Goal: Check status: Check status

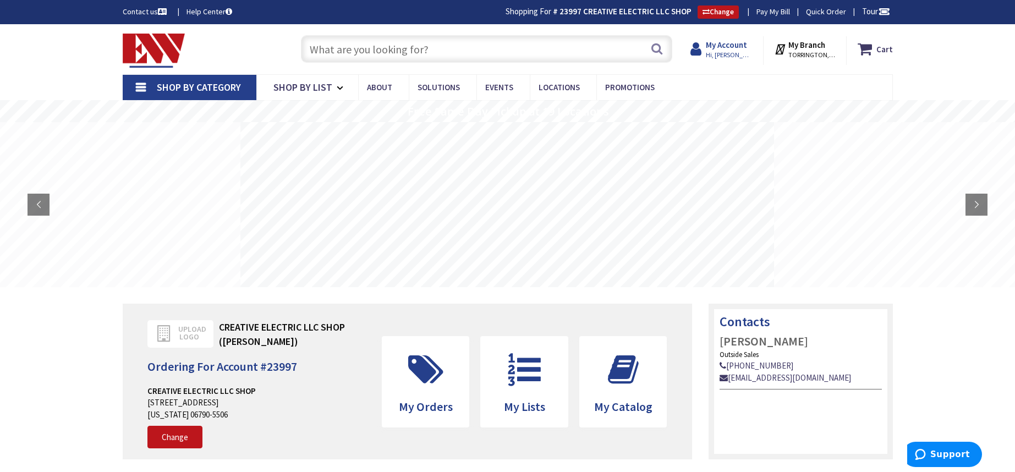
click at [730, 46] on strong "My Account" at bounding box center [726, 45] width 41 height 10
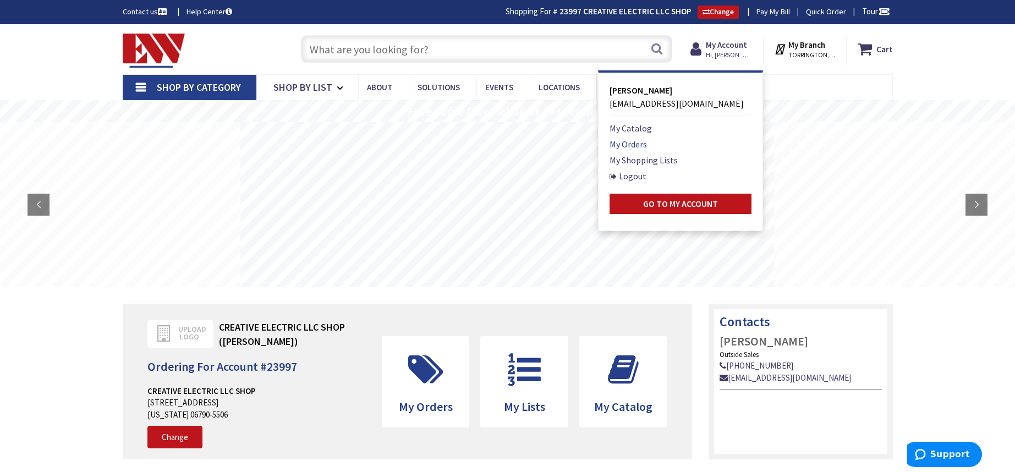
click at [633, 142] on link "My Orders" at bounding box center [627, 144] width 37 height 13
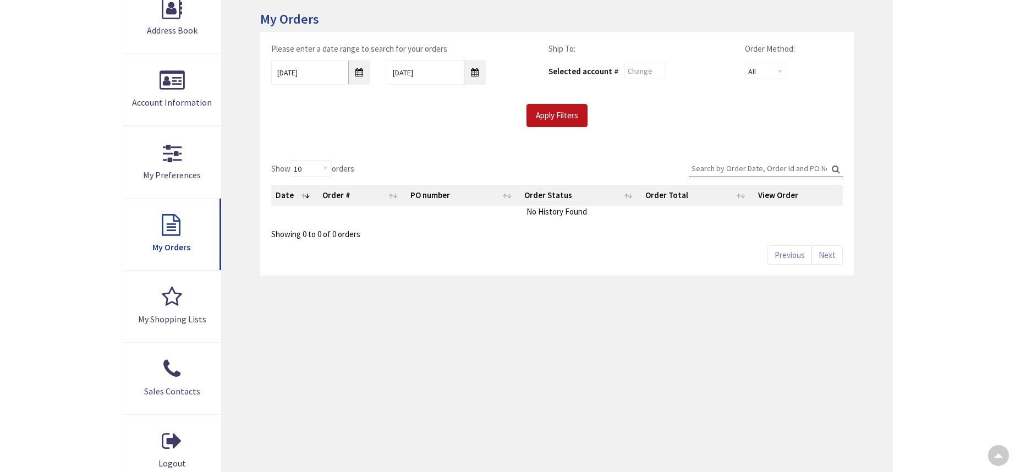
type input "[STREET_ADDRESS]"
click at [368, 76] on input "9/26/2025" at bounding box center [320, 72] width 99 height 25
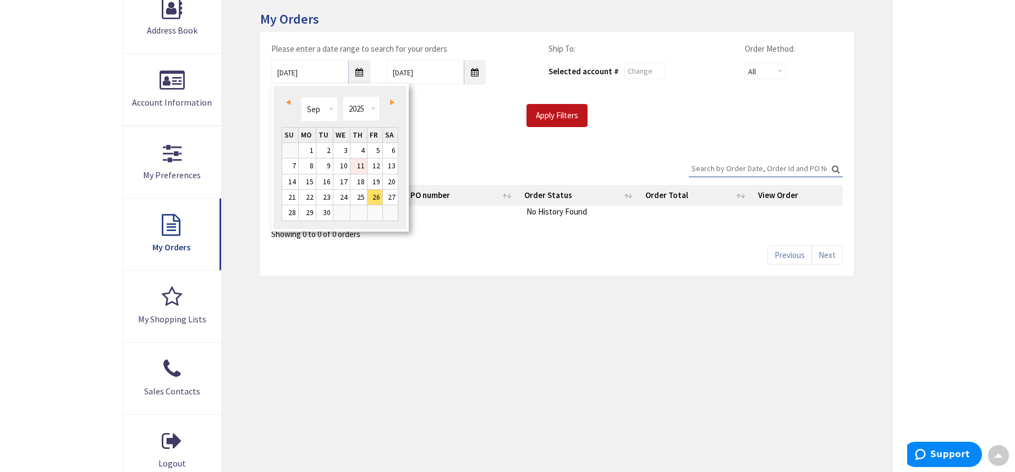
click at [361, 168] on link "11" at bounding box center [358, 165] width 17 height 15
type input "09/11/2025"
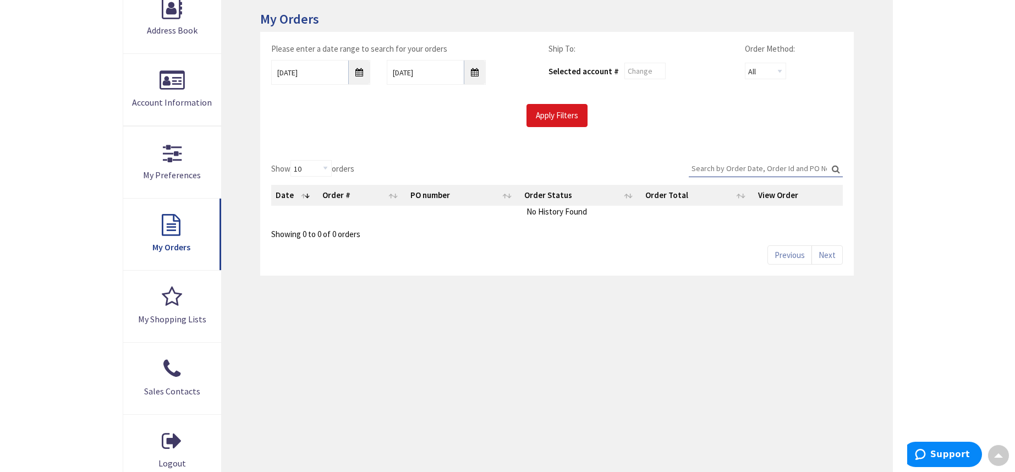
click at [538, 118] on input "Apply Filters" at bounding box center [556, 115] width 61 height 23
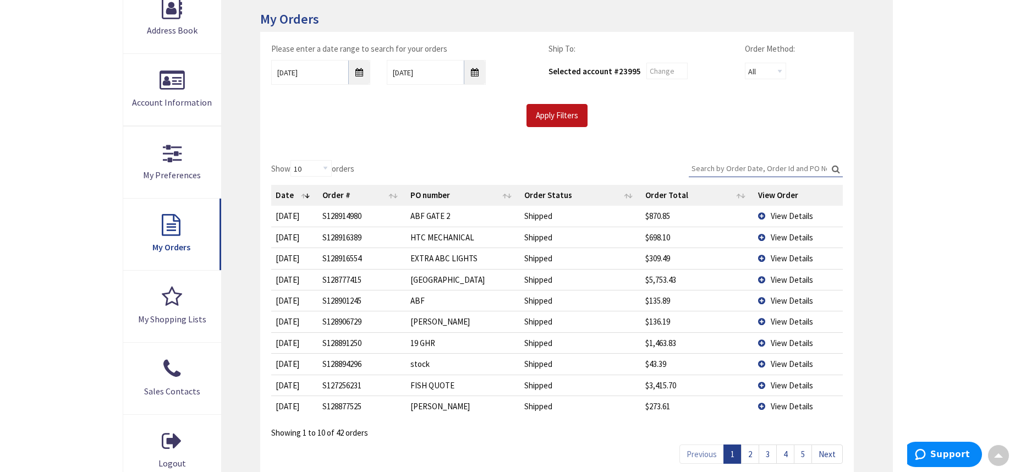
click at [753, 452] on link "2" at bounding box center [750, 453] width 18 height 19
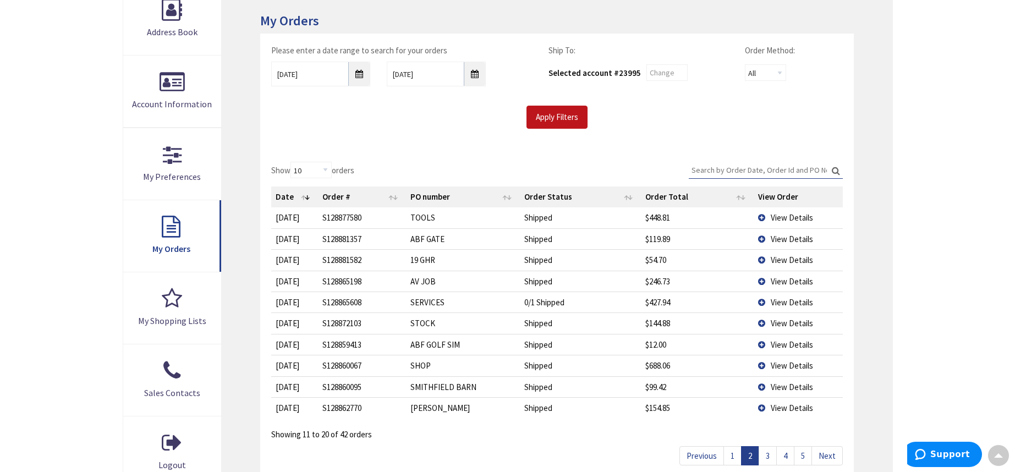
click at [762, 382] on td "View Details" at bounding box center [798, 386] width 89 height 21
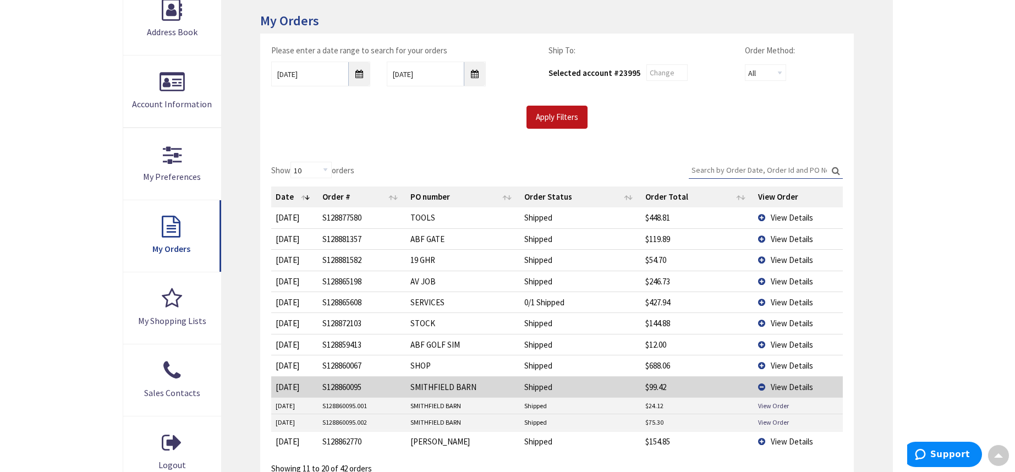
scroll to position [257, 0]
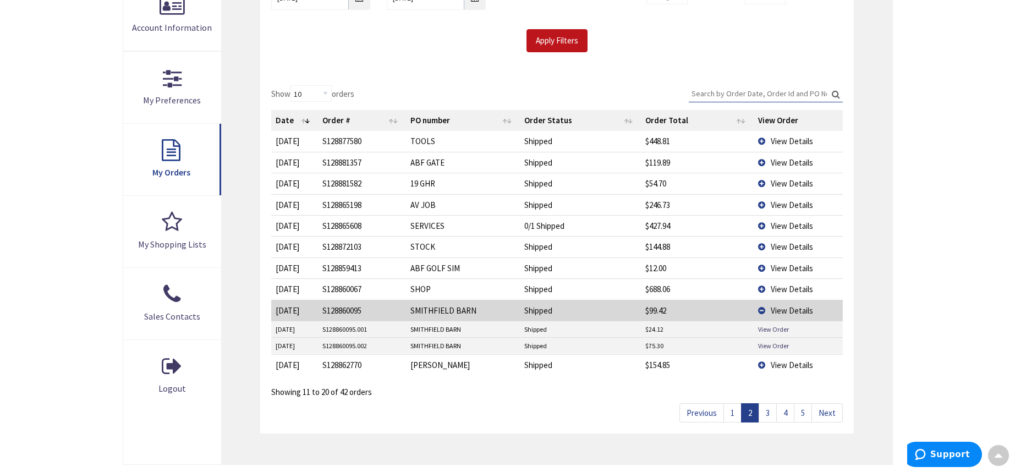
click at [761, 307] on td "View Details" at bounding box center [798, 310] width 89 height 21
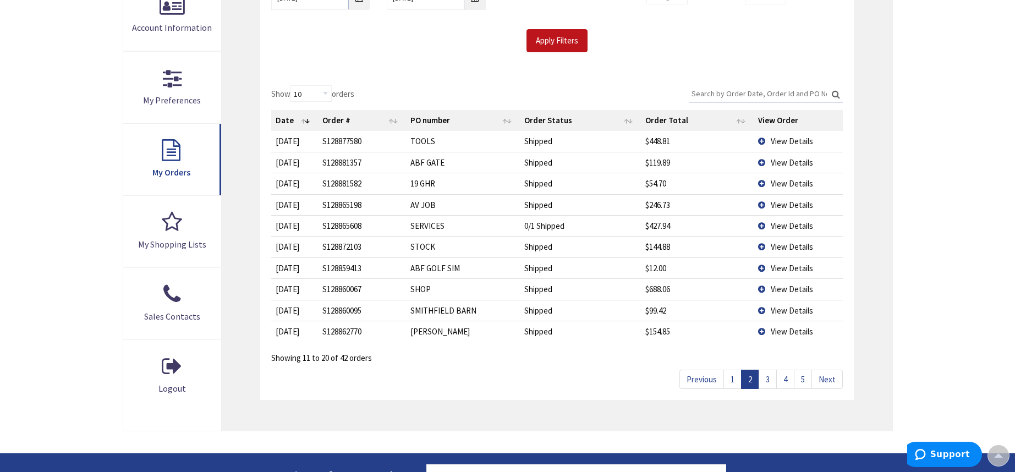
click at [761, 307] on td "View Details" at bounding box center [798, 310] width 89 height 21
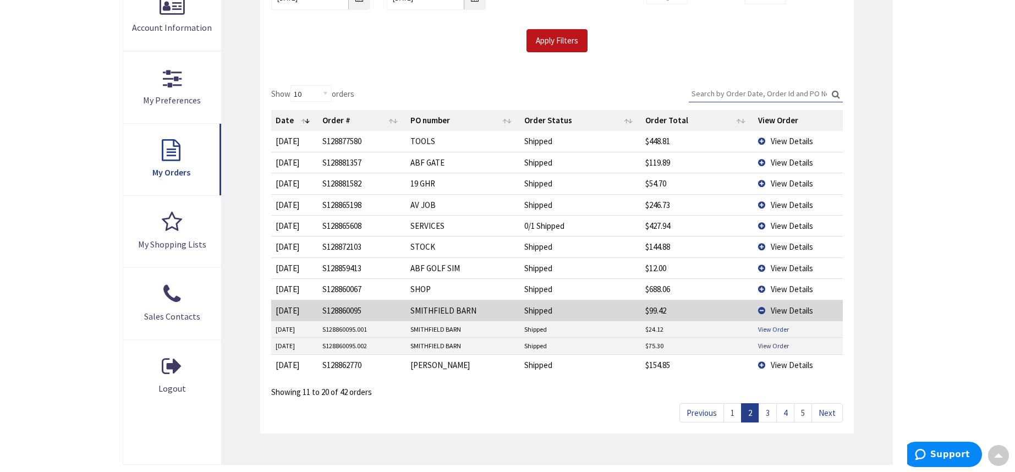
click at [766, 328] on link "View Order" at bounding box center [773, 329] width 31 height 9
click at [767, 408] on link "3" at bounding box center [767, 412] width 18 height 19
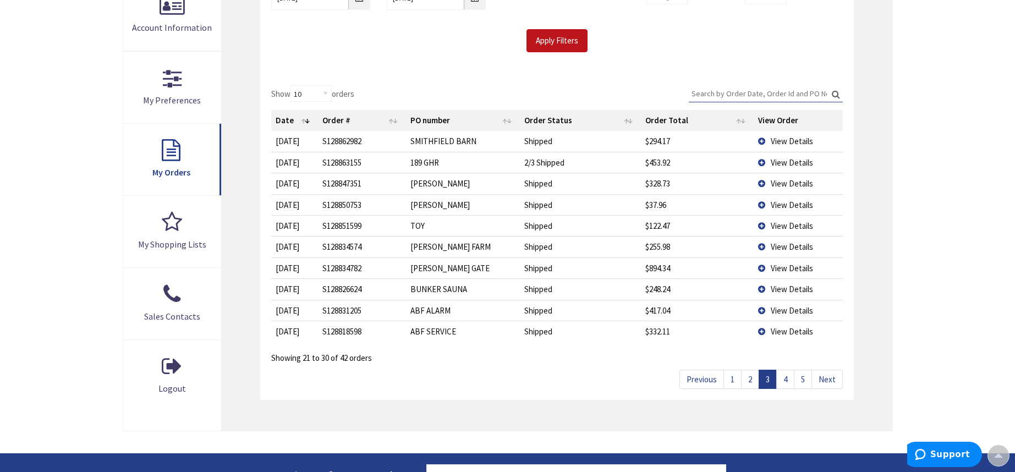
click at [762, 139] on td "View Details" at bounding box center [798, 141] width 89 height 20
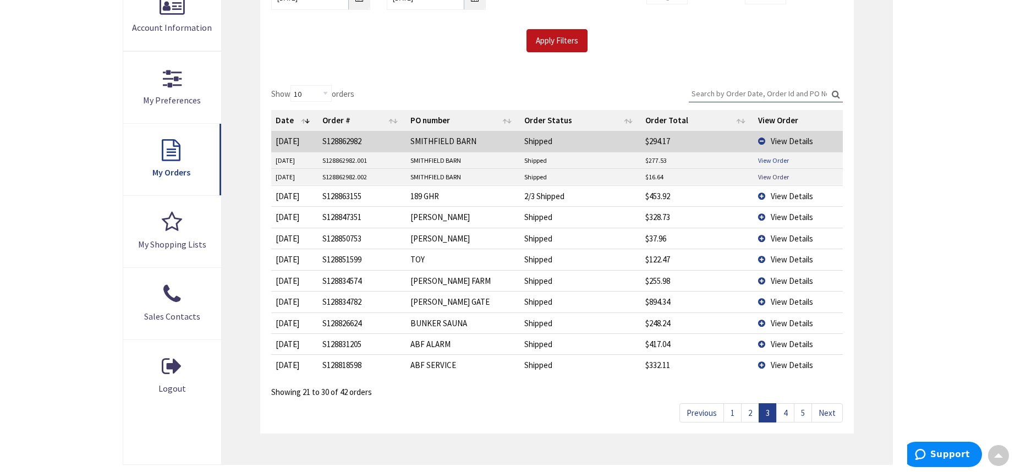
click at [764, 157] on link "View Order" at bounding box center [773, 160] width 31 height 9
click at [767, 176] on link "View Order" at bounding box center [773, 176] width 31 height 9
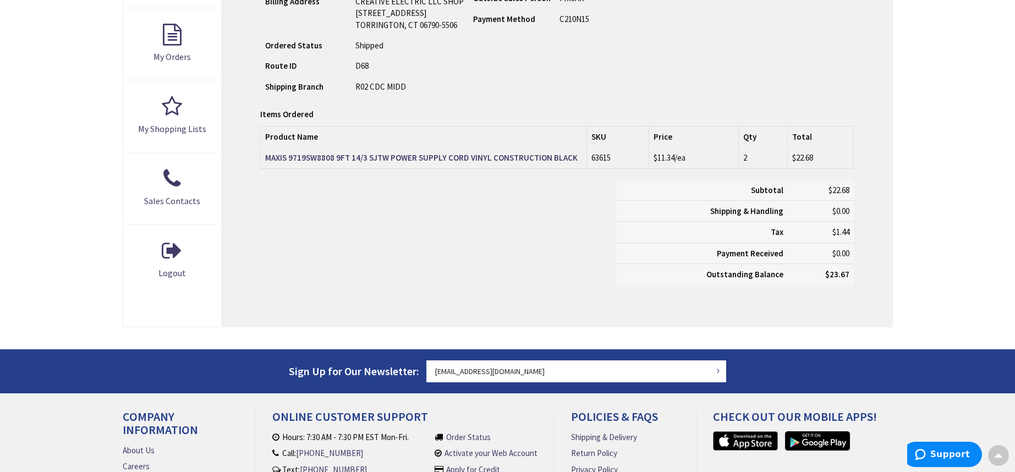
scroll to position [257, 0]
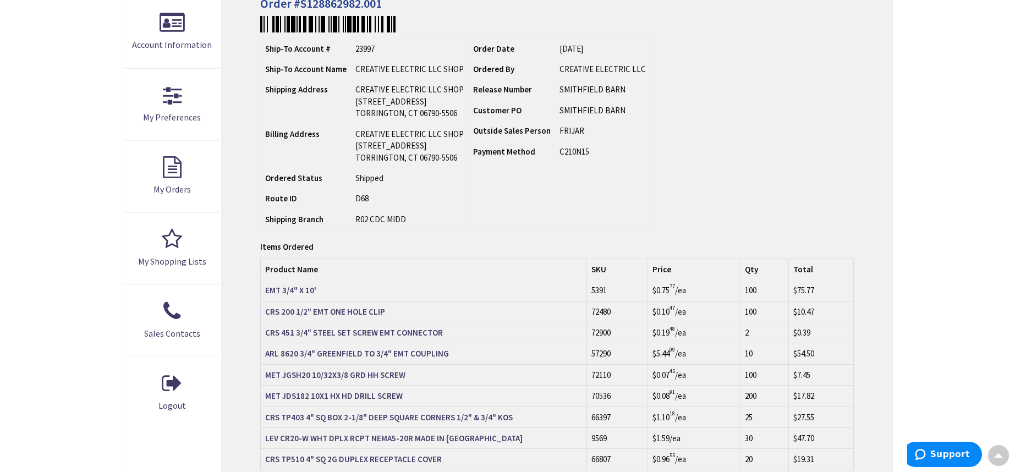
scroll to position [120, 0]
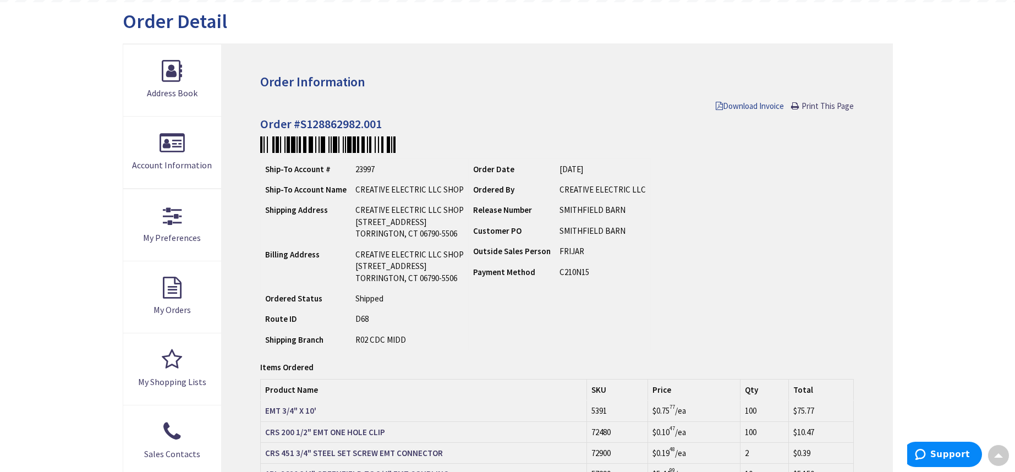
click at [756, 107] on span "Download Invoice" at bounding box center [750, 106] width 68 height 10
click at [438, 78] on h3 "Order Information" at bounding box center [556, 82] width 593 height 14
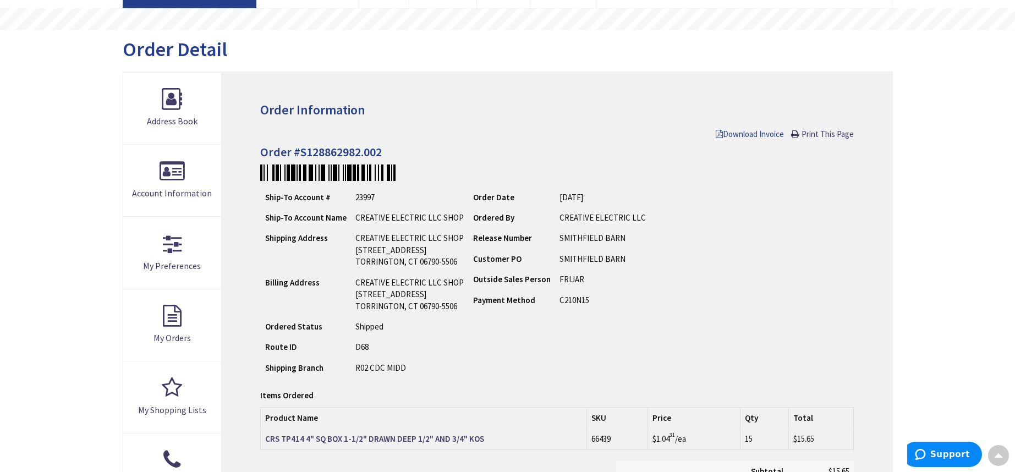
click at [747, 133] on span "Download Invoice" at bounding box center [750, 134] width 68 height 10
